Goal: Task Accomplishment & Management: Complete application form

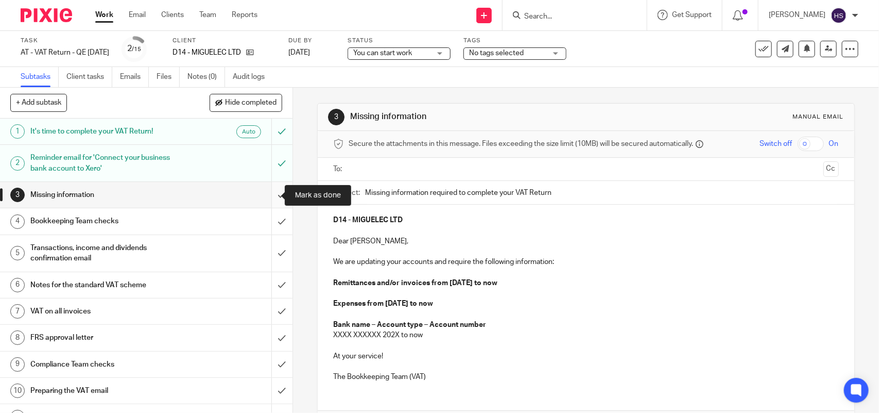
click at [269, 196] on input "submit" at bounding box center [146, 195] width 293 height 26
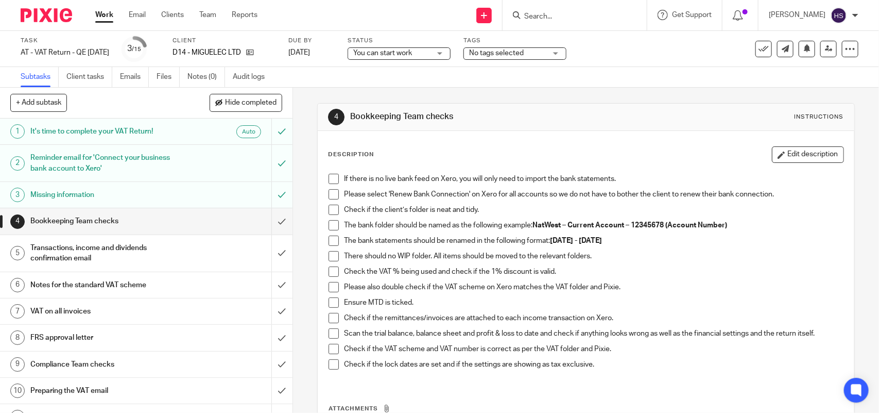
click at [330, 177] on span at bounding box center [334, 179] width 10 height 10
click at [329, 200] on li "Please select 'Renew Bank Connection' on Xero for all accounts so we do not hav…" at bounding box center [586, 196] width 515 height 15
click at [329, 196] on span at bounding box center [334, 194] width 10 height 10
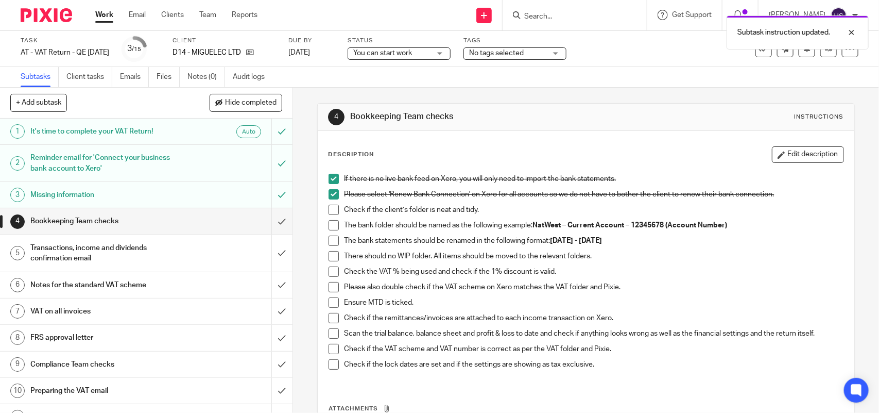
click at [332, 207] on span at bounding box center [334, 210] width 10 height 10
click at [331, 225] on span at bounding box center [334, 225] width 10 height 10
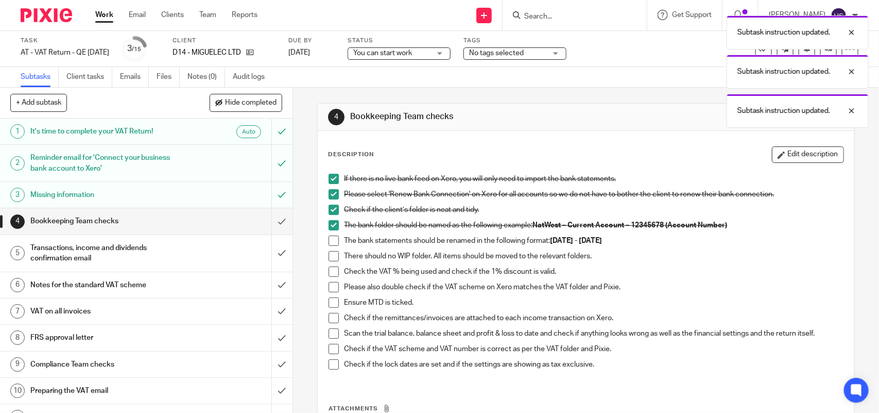
click at [330, 243] on span at bounding box center [334, 240] width 10 height 10
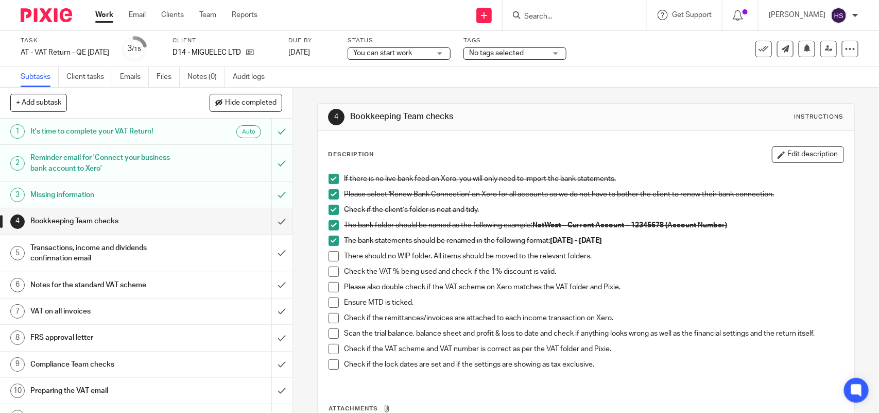
click at [329, 253] on span at bounding box center [334, 256] width 10 height 10
click at [329, 272] on span at bounding box center [334, 271] width 10 height 10
click at [330, 283] on span at bounding box center [334, 287] width 10 height 10
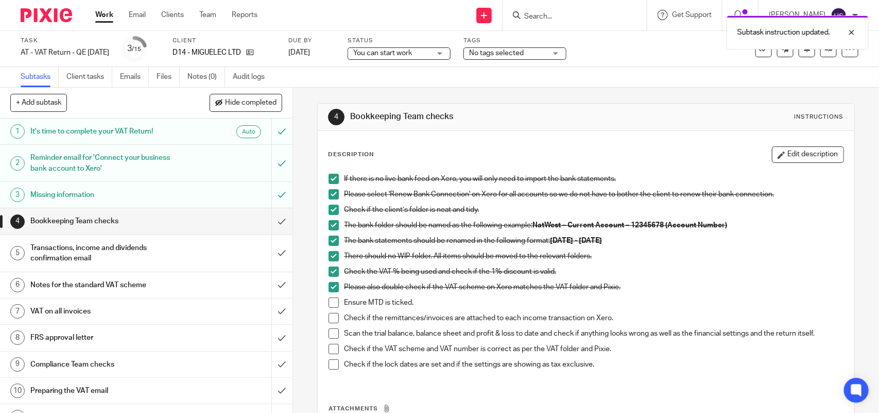
click at [330, 299] on span at bounding box center [334, 302] width 10 height 10
click at [329, 313] on span at bounding box center [334, 318] width 10 height 10
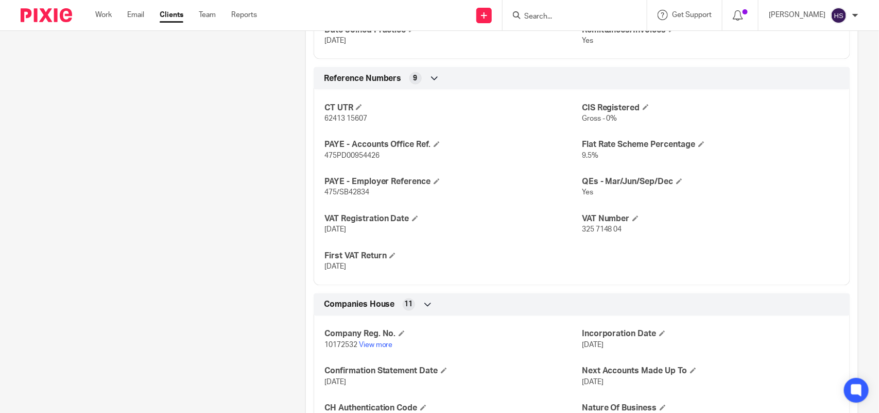
scroll to position [704, 0]
